Goal: Task Accomplishment & Management: Manage account settings

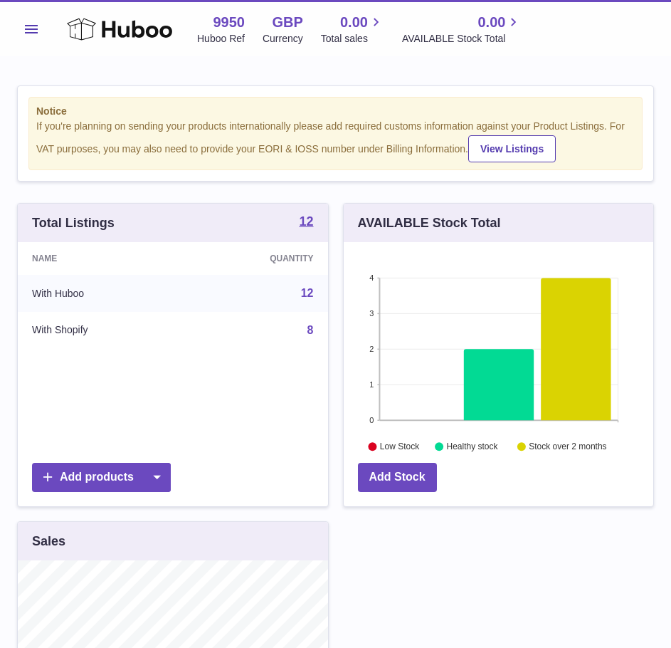
scroll to position [711603, 711514]
click at [45, 31] on button "Menu" at bounding box center [31, 29] width 28 height 28
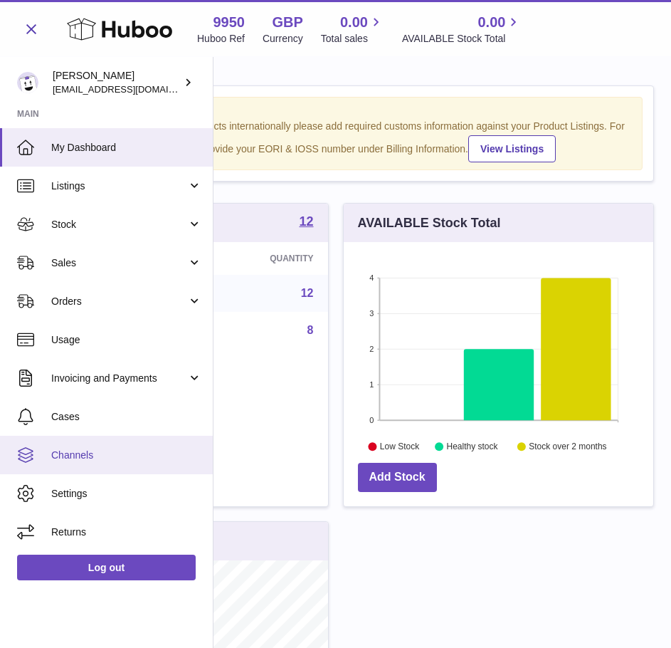
click at [105, 446] on link "Channels" at bounding box center [106, 455] width 213 height 38
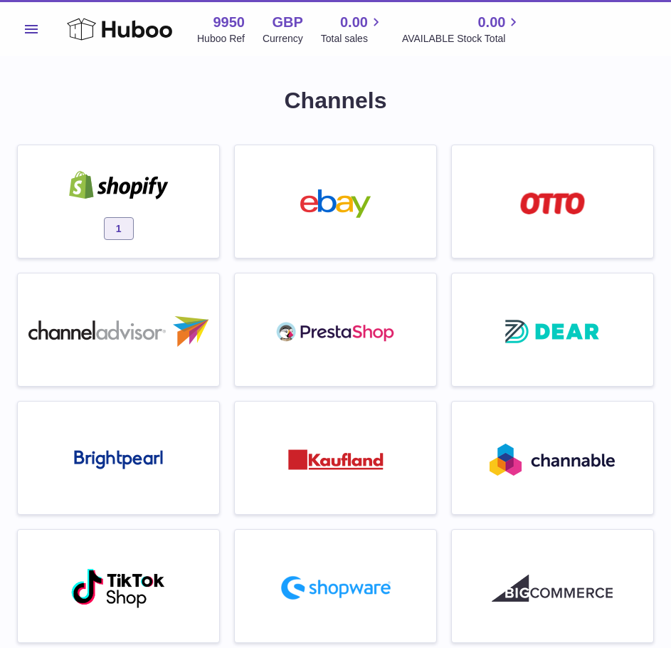
click at [142, 217] on div "1" at bounding box center [118, 204] width 187 height 91
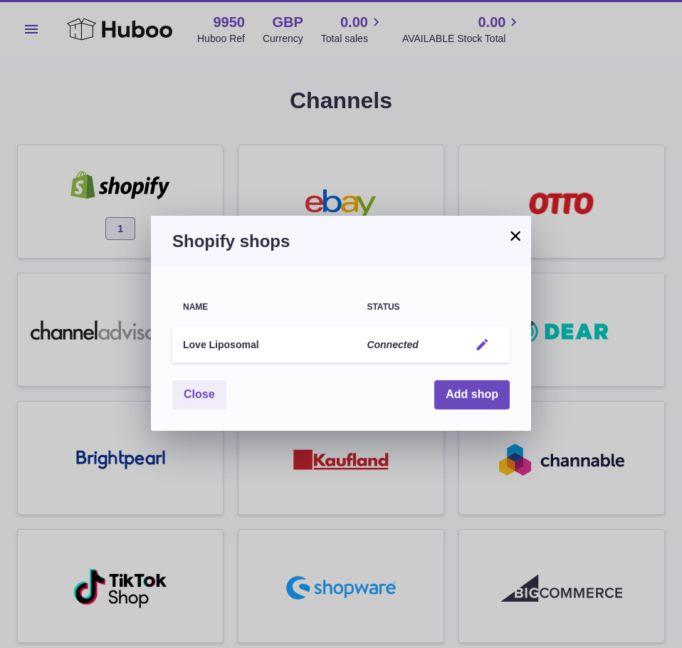
click at [479, 342] on em "button" at bounding box center [482, 344] width 15 height 15
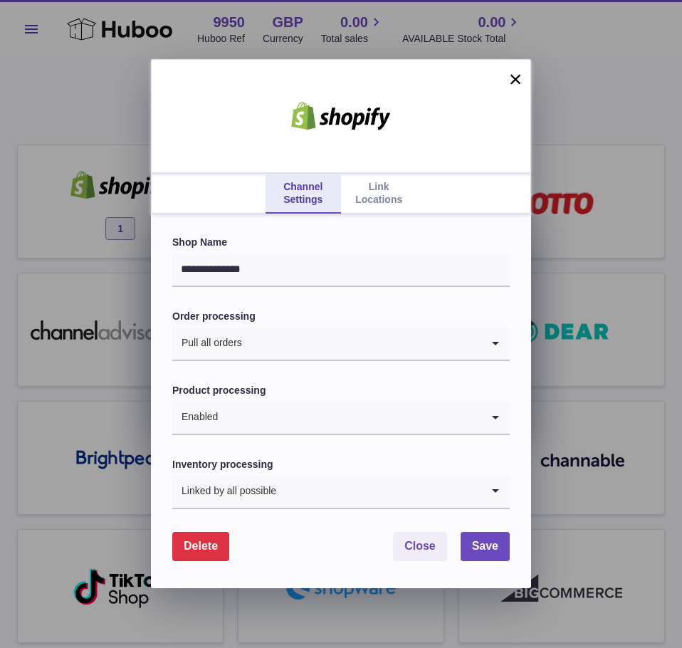
click at [394, 196] on link "Link Locations" at bounding box center [378, 194] width 75 height 40
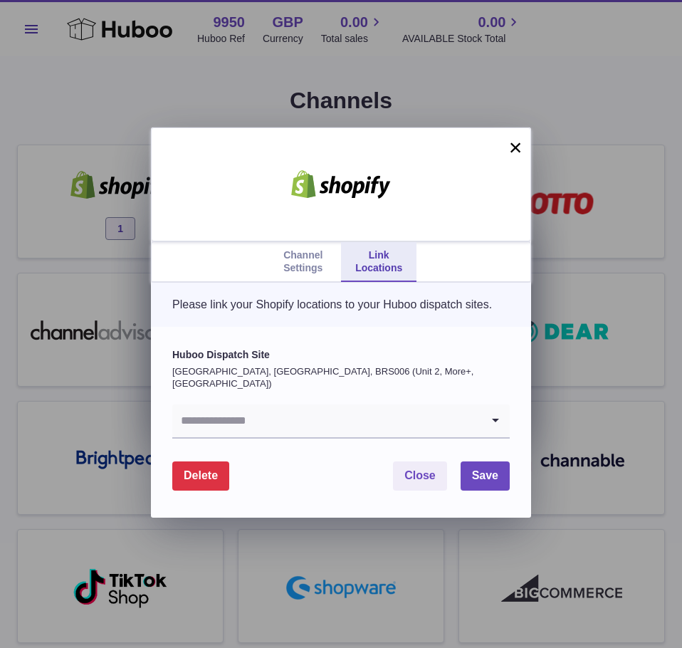
click at [283, 413] on input "Search for option" at bounding box center [326, 420] width 309 height 33
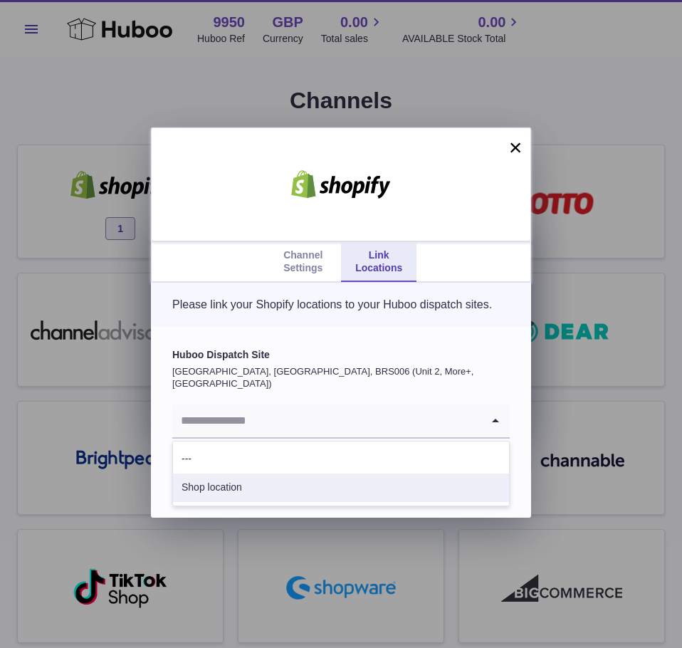
click at [266, 492] on li "Shop location" at bounding box center [341, 487] width 336 height 28
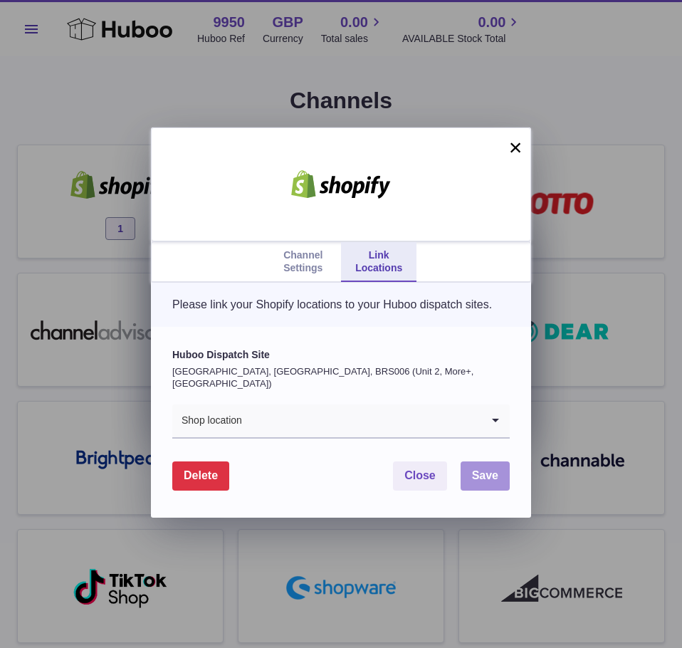
click at [477, 475] on span "Save" at bounding box center [485, 475] width 26 height 12
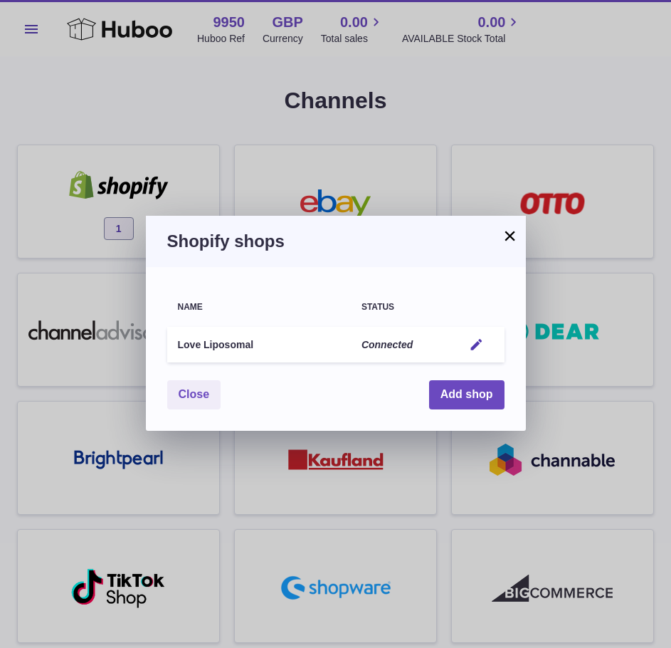
drag, startPoint x: 508, startPoint y: 236, endPoint x: 430, endPoint y: 205, distance: 84.1
click at [508, 236] on button "×" at bounding box center [510, 235] width 17 height 17
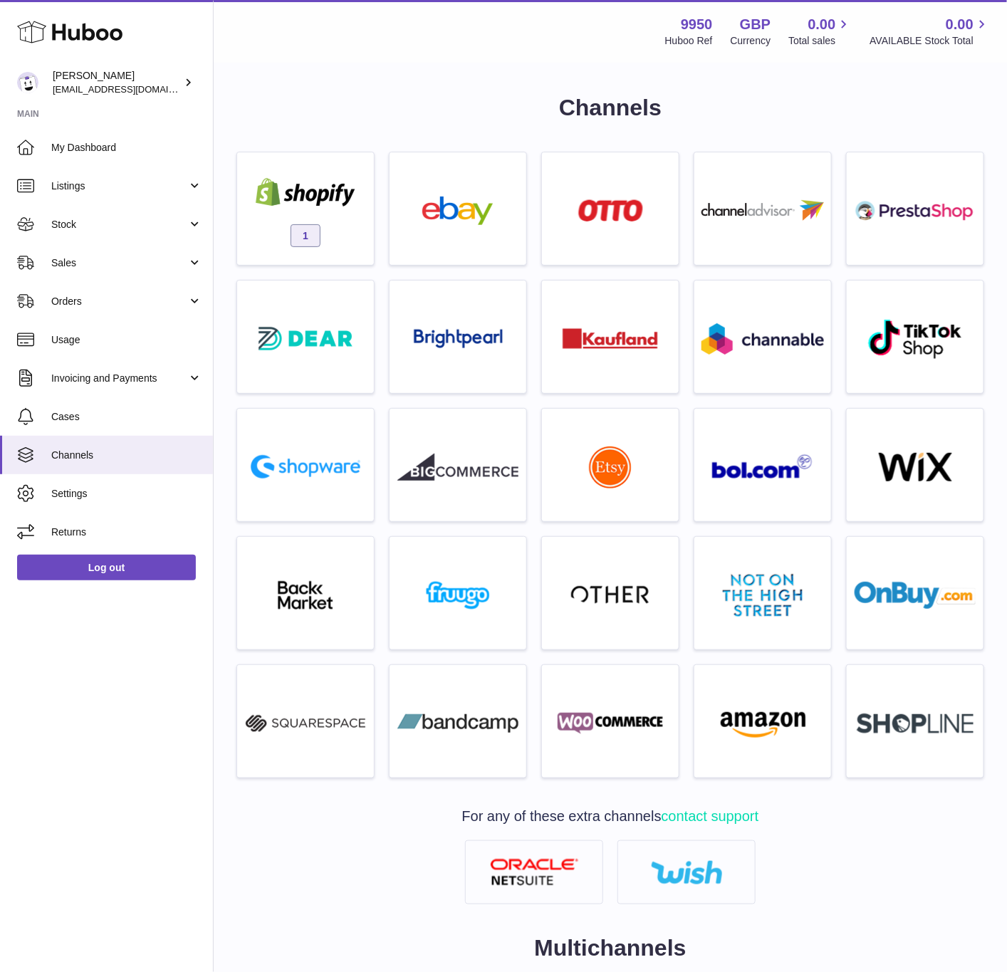
click at [421, 113] on h1 "Channels" at bounding box center [609, 108] width 747 height 31
